Goal: Navigation & Orientation: Find specific page/section

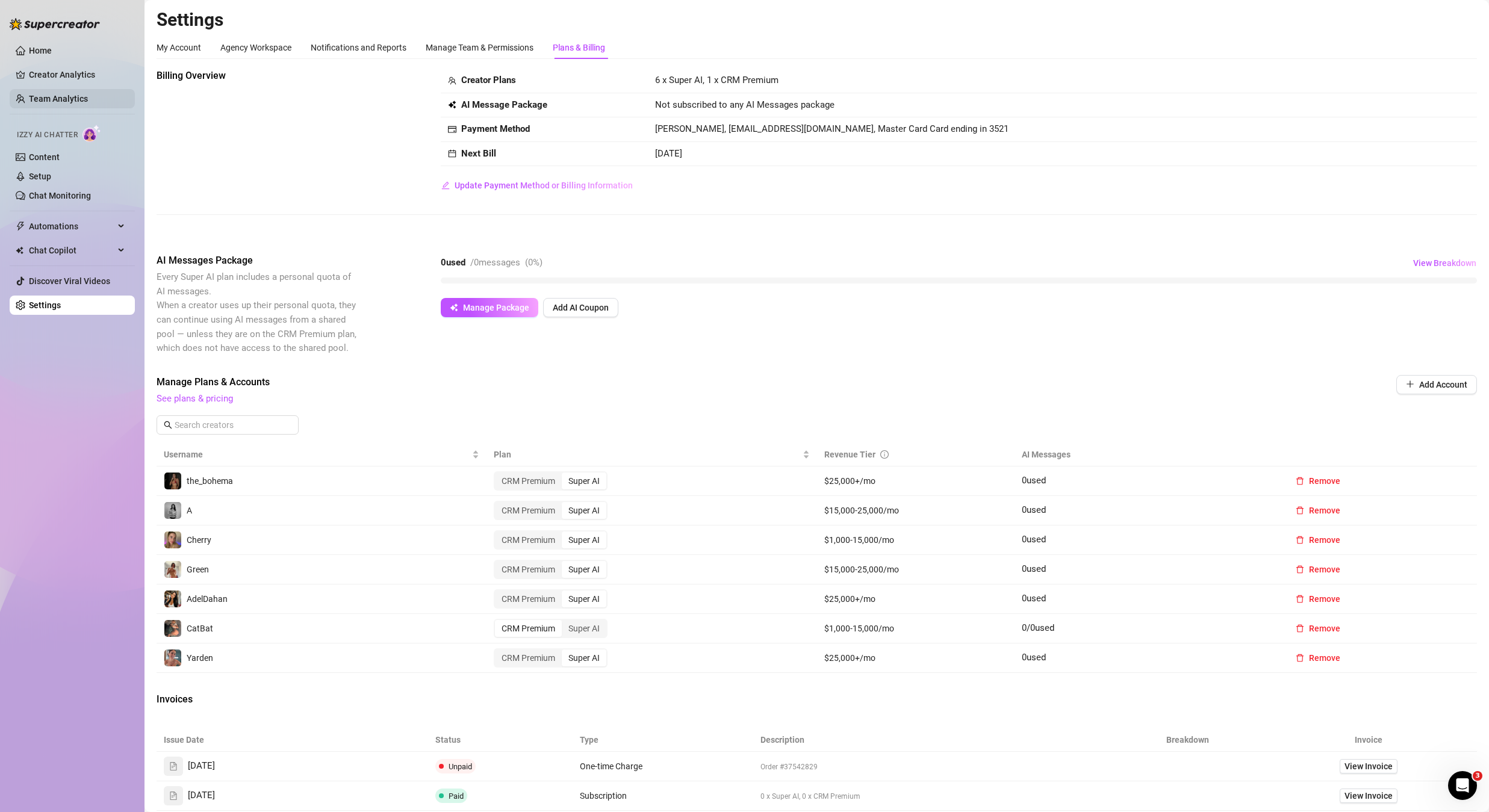
click at [42, 94] on link "Team Analytics" at bounding box center [58, 98] width 59 height 10
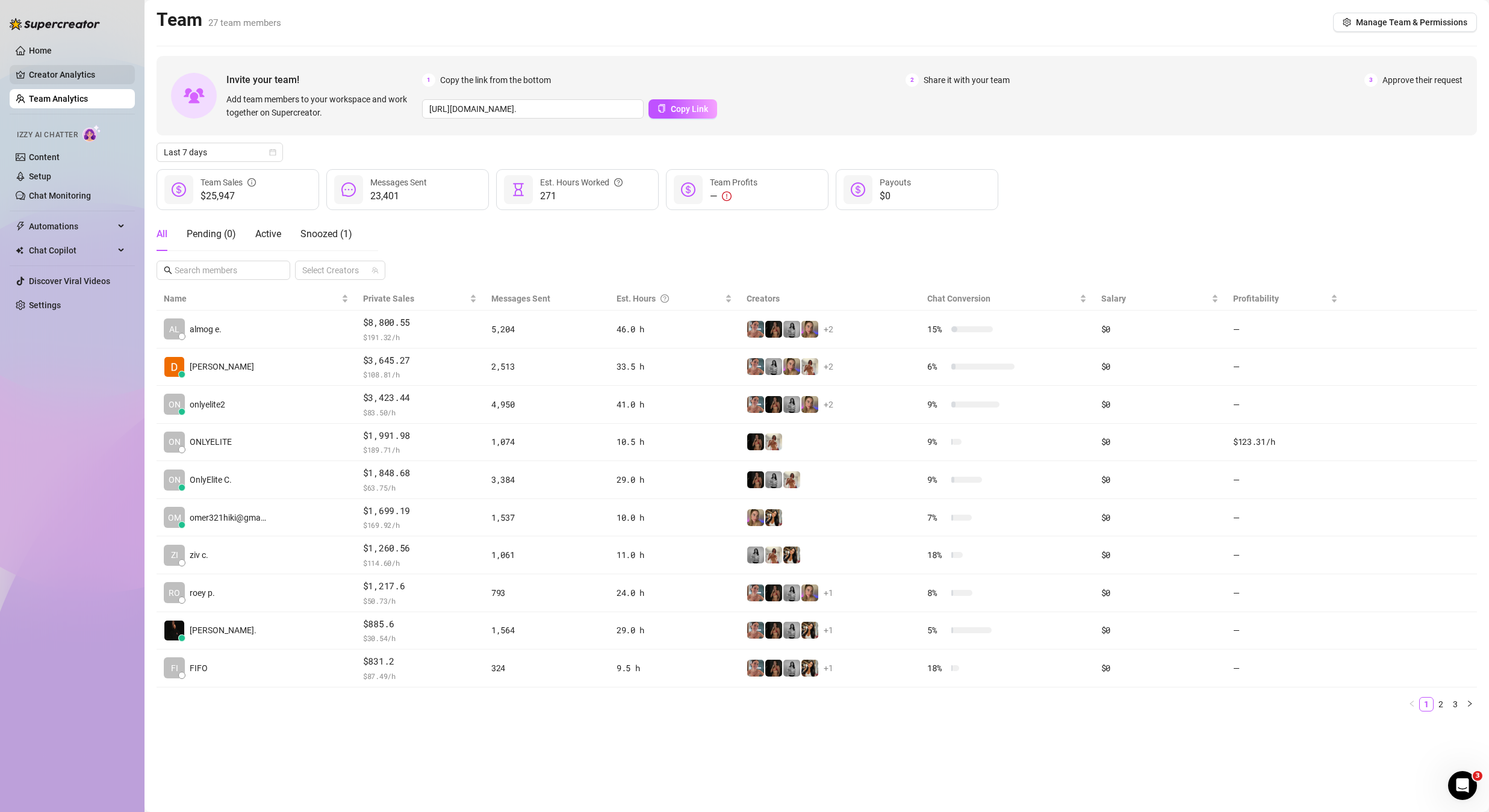
click at [51, 79] on link "Creator Analytics" at bounding box center [76, 74] width 96 height 19
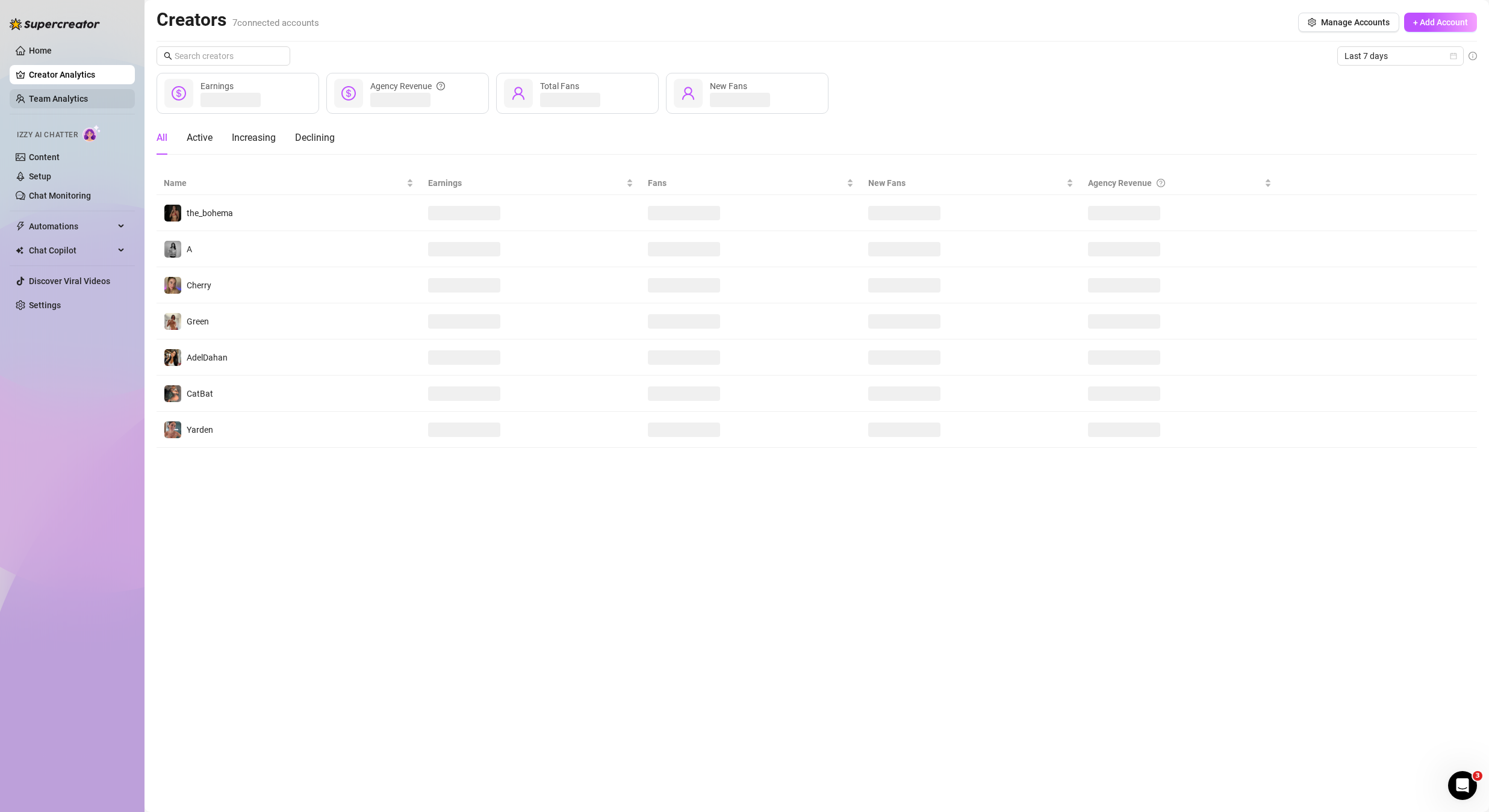
click at [51, 94] on link "Team Analytics" at bounding box center [58, 98] width 59 height 10
